Goal: Task Accomplishment & Management: Manage account settings

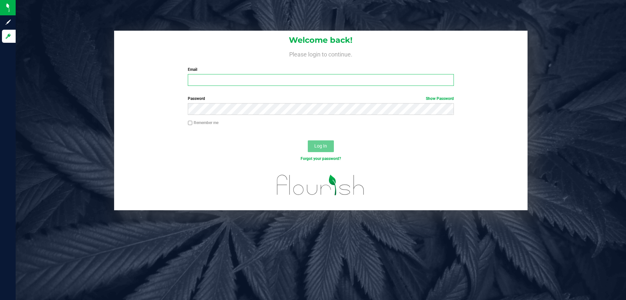
click at [202, 76] on input "Email" at bounding box center [321, 80] width 266 height 12
type input "[EMAIL_ADDRESS][DOMAIN_NAME]"
click at [316, 147] on span "Log In" at bounding box center [320, 145] width 13 height 5
drag, startPoint x: 227, startPoint y: 80, endPoint x: 230, endPoint y: 78, distance: 3.5
click at [227, 80] on input "Email" at bounding box center [321, 80] width 266 height 12
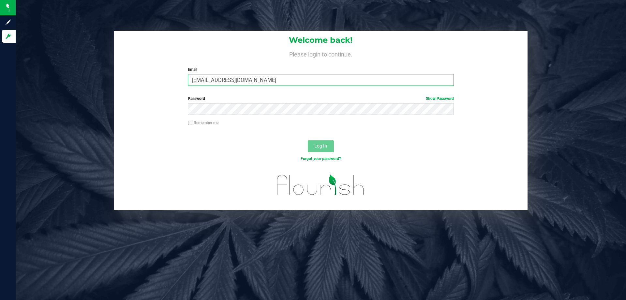
type input "[EMAIL_ADDRESS][DOMAIN_NAME]"
click at [321, 143] on span "Log In" at bounding box center [320, 145] width 13 height 5
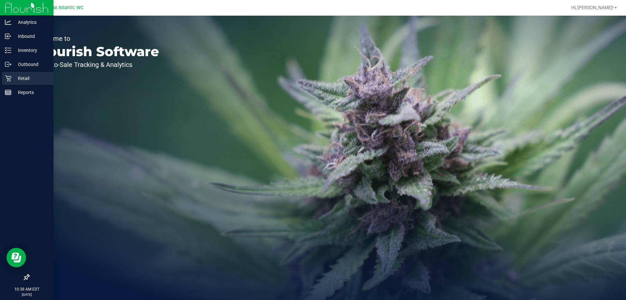
click at [20, 77] on p "Retail" at bounding box center [30, 78] width 39 height 8
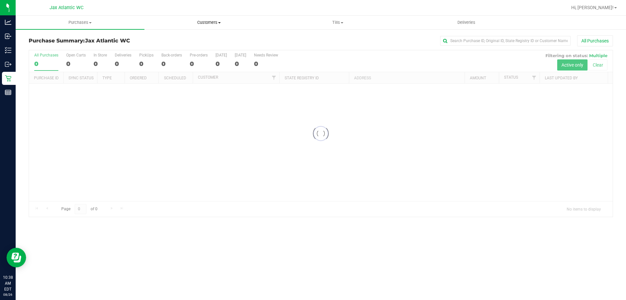
click at [206, 23] on span "Customers" at bounding box center [209, 23] width 128 height 6
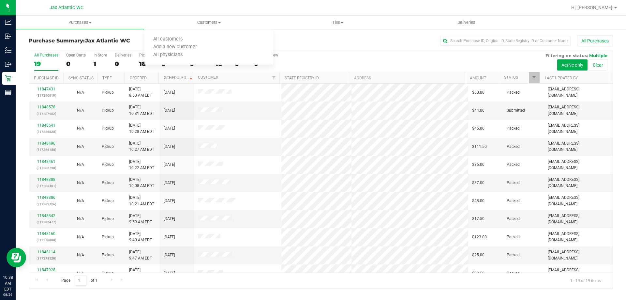
click at [170, 7] on div at bounding box center [342, 7] width 451 height 13
click at [212, 24] on span "Customers" at bounding box center [209, 23] width 129 height 6
drag, startPoint x: 212, startPoint y: 21, endPoint x: 228, endPoint y: 23, distance: 16.1
click at [212, 21] on span "Customers" at bounding box center [209, 23] width 129 height 6
click at [333, 23] on span "Tills" at bounding box center [338, 23] width 128 height 6
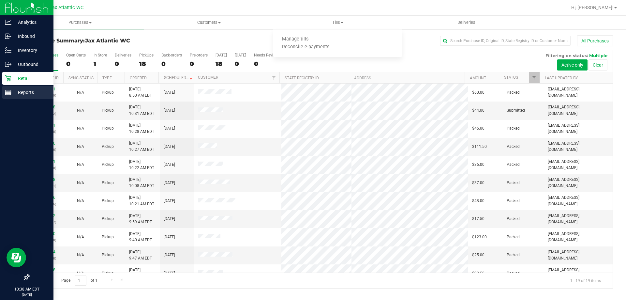
click at [10, 93] on icon at bounding box center [8, 92] width 7 height 7
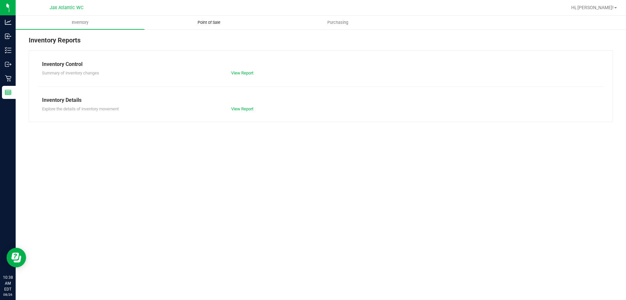
click at [205, 24] on span "Point of Sale" at bounding box center [209, 23] width 40 height 6
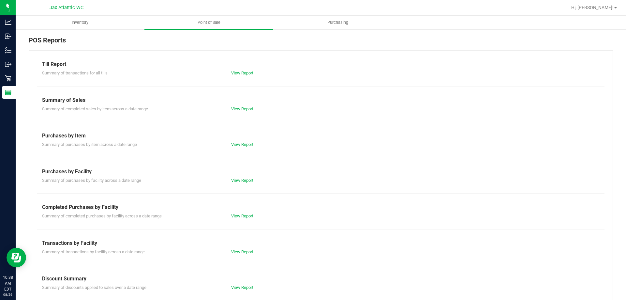
click at [236, 215] on link "View Report" at bounding box center [242, 215] width 22 height 5
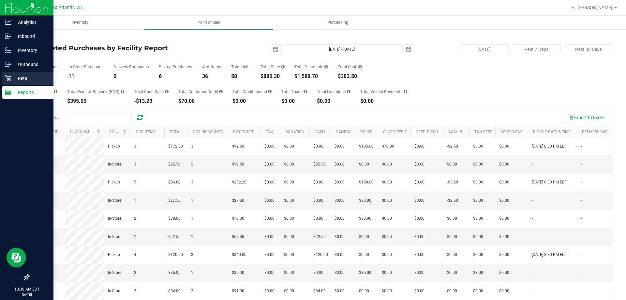
click at [10, 76] on icon at bounding box center [8, 78] width 6 height 6
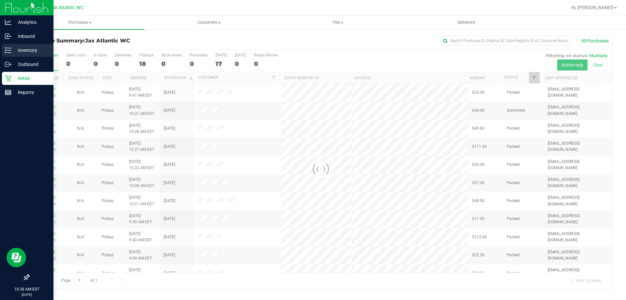
click at [16, 54] on div "Inventory" at bounding box center [28, 50] width 52 height 13
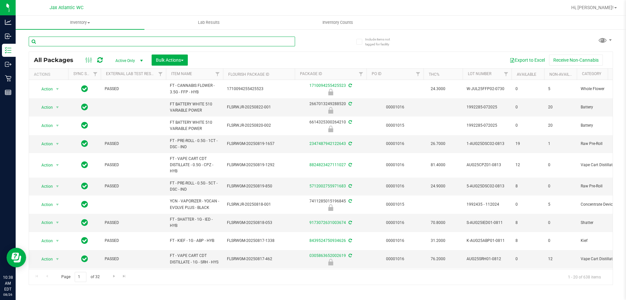
click at [82, 43] on input "text" at bounding box center [162, 42] width 267 height 10
type input "ground"
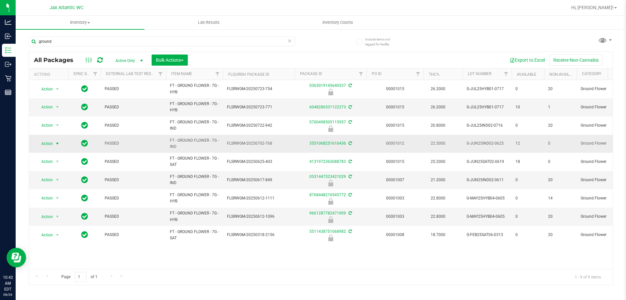
click at [54, 145] on span "select" at bounding box center [58, 143] width 8 height 9
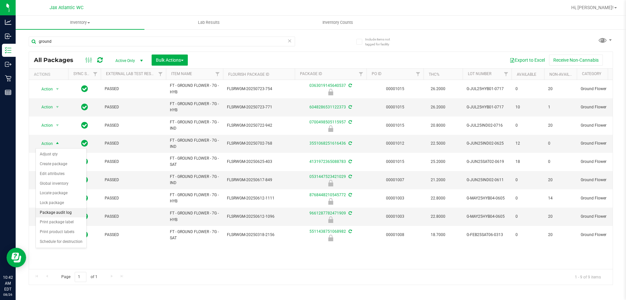
click at [61, 210] on li "Package audit log" at bounding box center [61, 213] width 51 height 10
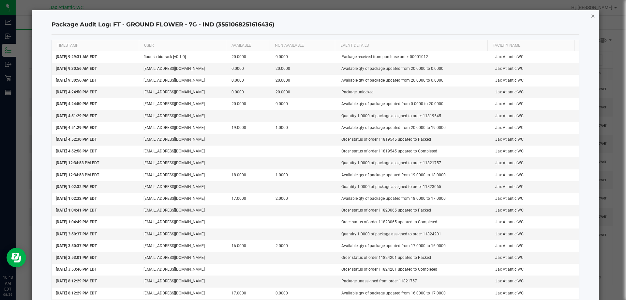
click at [591, 16] on icon "button" at bounding box center [593, 16] width 5 height 8
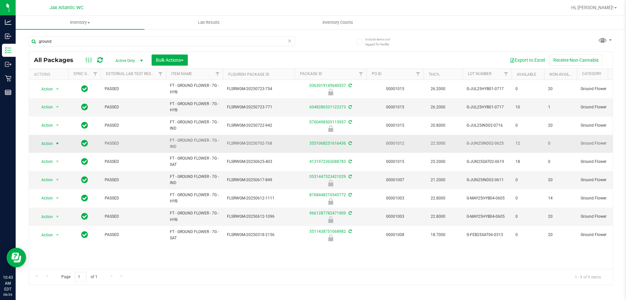
click at [52, 144] on span "Action" at bounding box center [45, 143] width 18 height 9
click at [53, 153] on li "Adjust qty" at bounding box center [61, 154] width 51 height 10
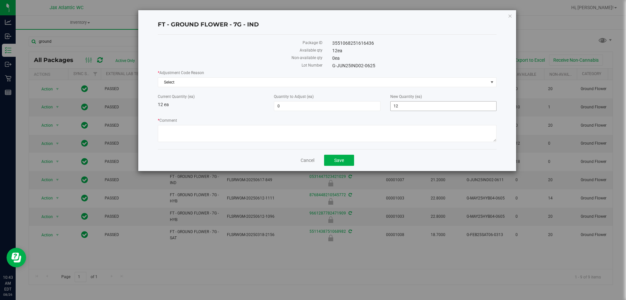
click at [416, 108] on span "12 12" at bounding box center [444, 106] width 106 height 10
type input "13"
type input "1"
type input "13"
click at [395, 84] on span "Select" at bounding box center [323, 82] width 330 height 9
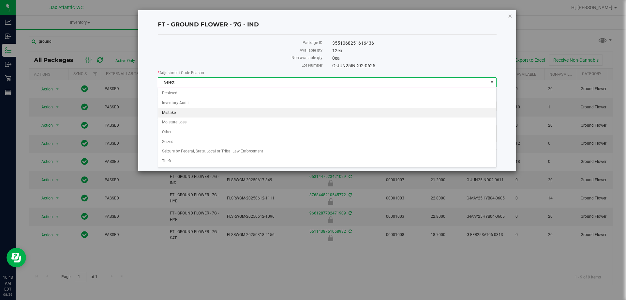
click at [194, 114] on li "Mistake" at bounding box center [327, 113] width 338 height 10
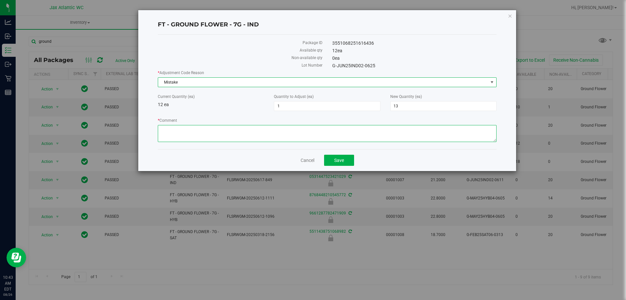
click at [180, 130] on textarea "* Comment" at bounding box center [327, 133] width 339 height 17
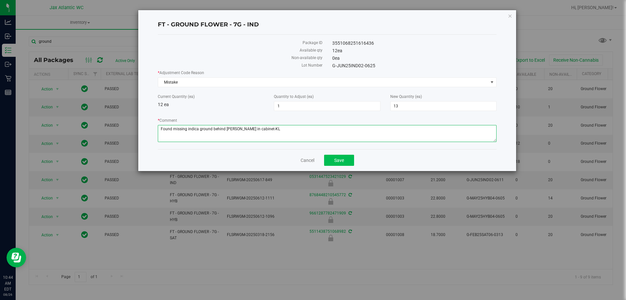
type textarea "Found missing indica ground behind [PERSON_NAME] in cabinet-KL"
click at [331, 161] on button "Save" at bounding box center [339, 160] width 30 height 11
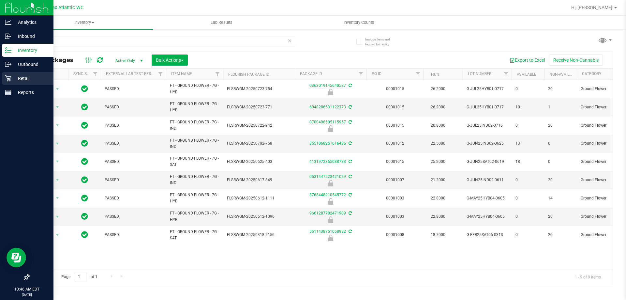
click at [11, 79] on icon at bounding box center [8, 78] width 7 height 7
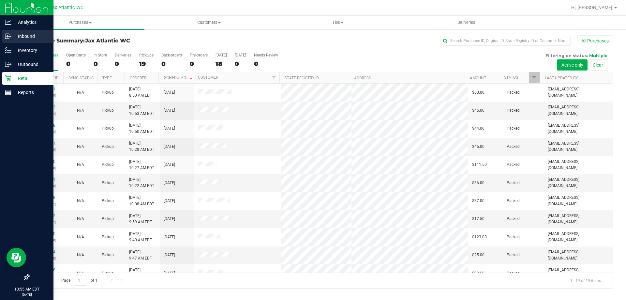
click at [17, 37] on p "Inbound" at bounding box center [30, 36] width 39 height 8
